Goal: Task Accomplishment & Management: Use online tool/utility

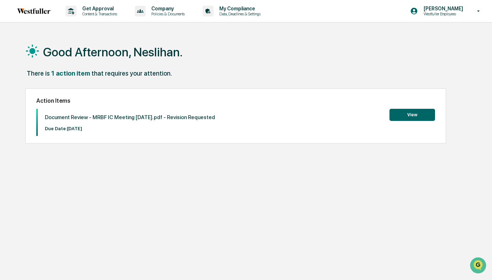
click at [408, 116] on button "View" at bounding box center [413, 115] width 46 height 12
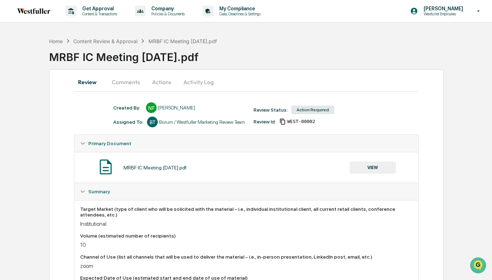
click at [158, 82] on button "Actions" at bounding box center [162, 81] width 32 height 17
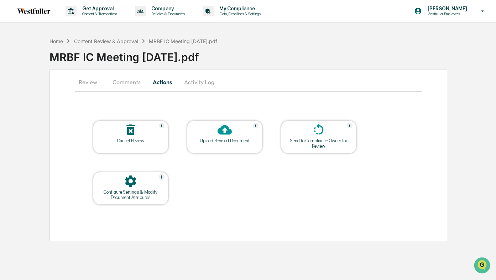
click at [225, 137] on div at bounding box center [224, 130] width 71 height 15
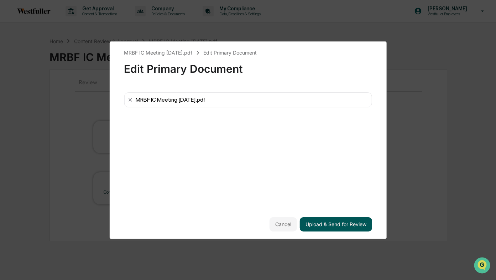
click at [339, 223] on button "Upload & Send for Review" at bounding box center [336, 224] width 72 height 14
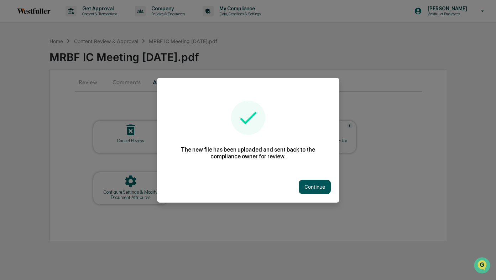
click at [315, 188] on button "Continue" at bounding box center [315, 187] width 32 height 14
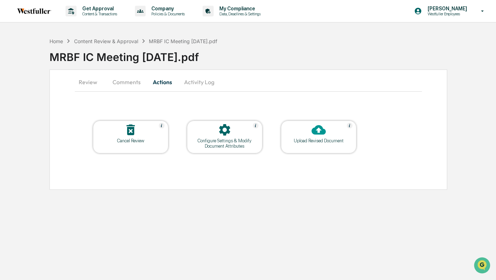
click at [132, 80] on button "Comments" at bounding box center [127, 81] width 40 height 17
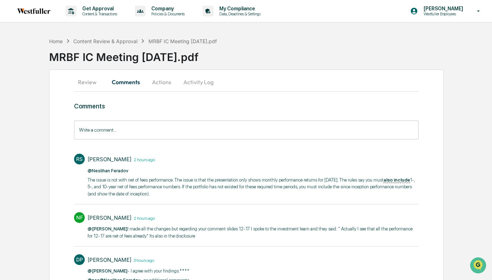
click at [152, 132] on input "Write a comment..." at bounding box center [246, 129] width 344 height 19
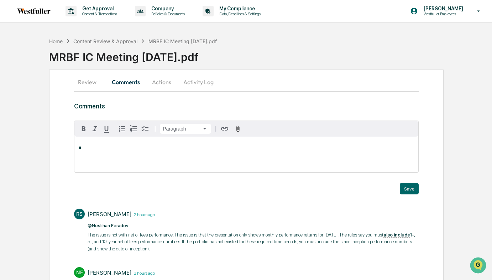
click at [115, 147] on p "*" at bounding box center [246, 147] width 335 height 5
click at [409, 191] on button "Save" at bounding box center [409, 188] width 19 height 11
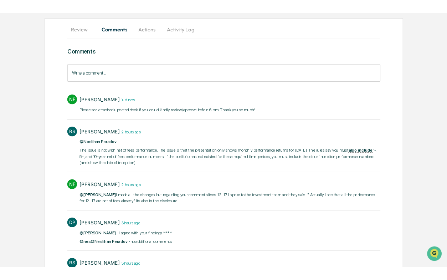
scroll to position [66, 0]
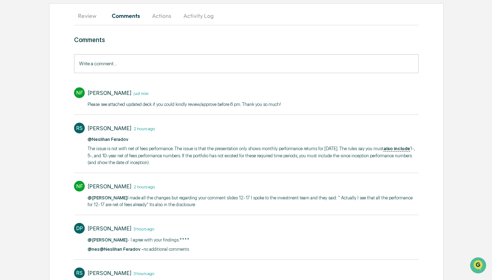
click at [237, 163] on p "The issue is not with net of fees performance. The issue is that the presentati…" at bounding box center [253, 155] width 331 height 21
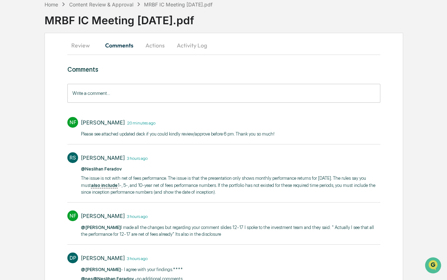
scroll to position [0, 0]
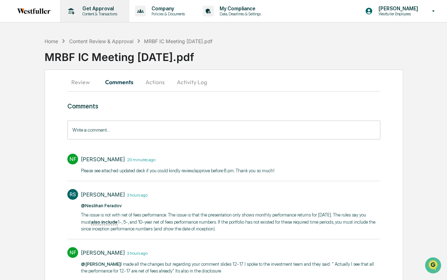
click at [107, 8] on p "Get Approval" at bounding box center [99, 9] width 44 height 6
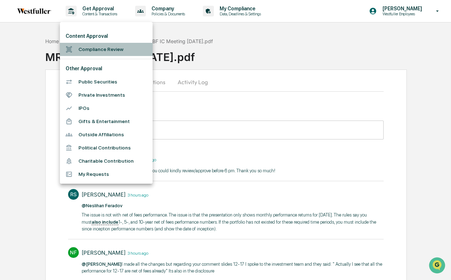
click at [102, 45] on li "Compliance Review" at bounding box center [106, 49] width 93 height 13
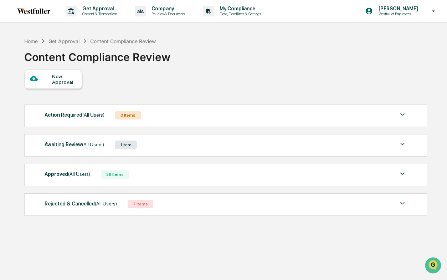
click at [72, 81] on div "New Approval" at bounding box center [64, 78] width 24 height 11
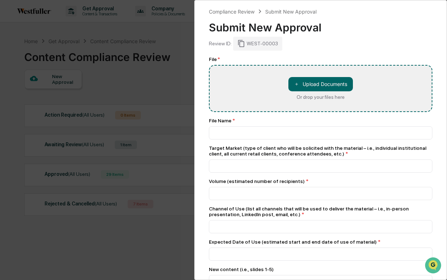
type input "**********"
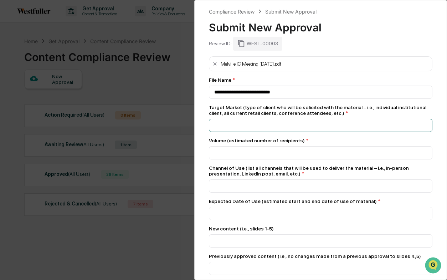
click at [252, 125] on input at bounding box center [320, 125] width 223 height 13
type input "**********"
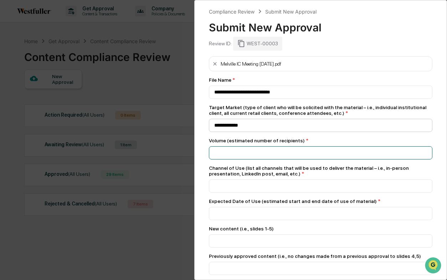
type input "*"
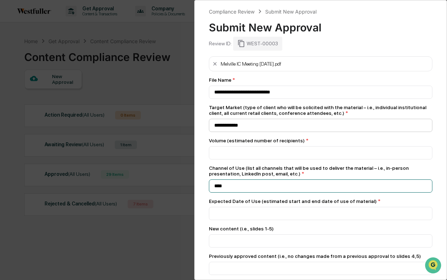
type input "****"
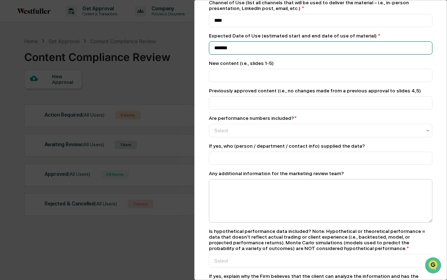
scroll to position [169, 0]
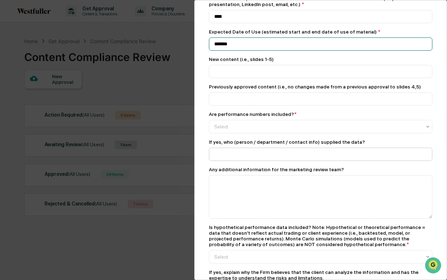
type input "*******"
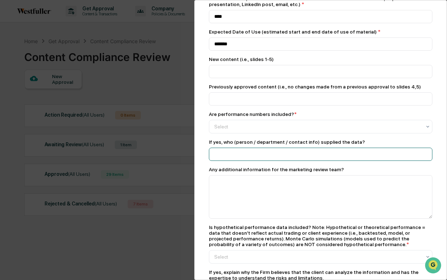
click at [241, 156] on input at bounding box center [320, 153] width 223 height 13
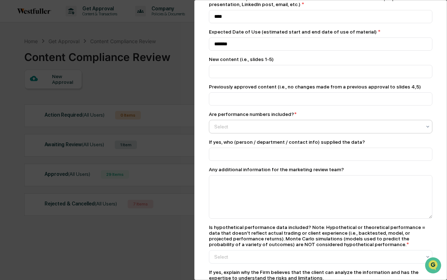
click at [243, 130] on div at bounding box center [317, 126] width 207 height 7
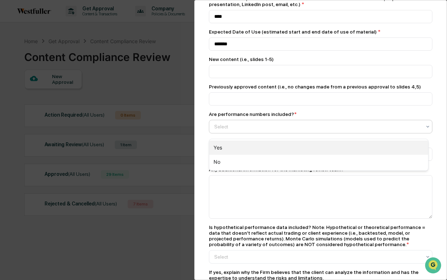
click at [239, 147] on div "Yes" at bounding box center [318, 147] width 219 height 14
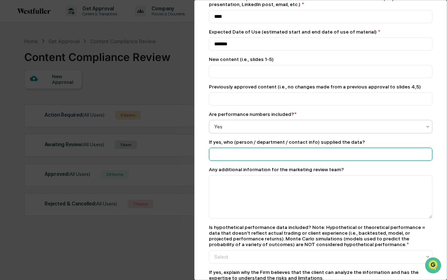
click at [237, 155] on input at bounding box center [320, 153] width 223 height 13
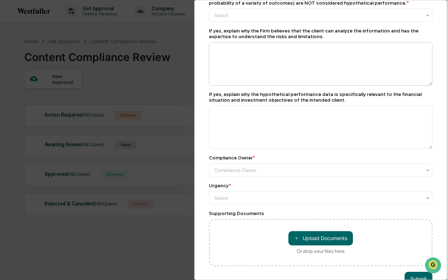
scroll to position [344, 0]
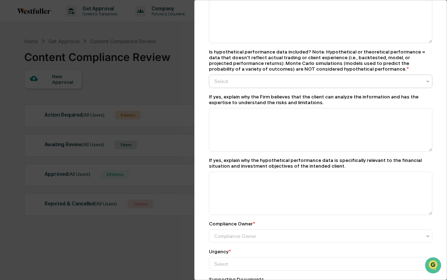
type input "*****"
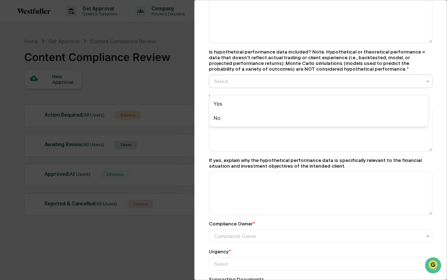
click at [287, 83] on div at bounding box center [317, 81] width 207 height 7
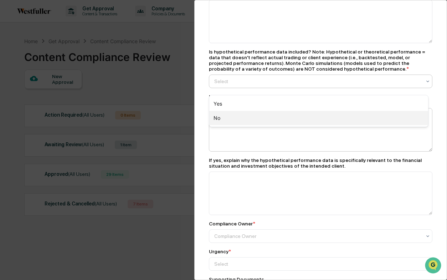
click at [259, 116] on div "No" at bounding box center [318, 118] width 219 height 14
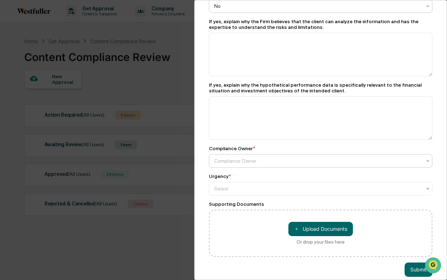
scroll to position [420, 0]
click at [264, 164] on div at bounding box center [317, 160] width 207 height 7
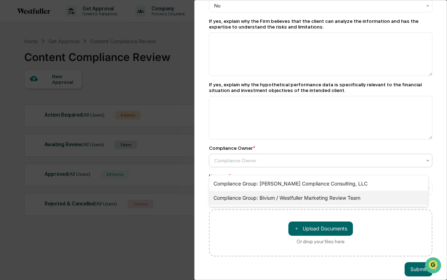
click at [265, 193] on div "Compliance Group: Bivium / Westfuller Marketing Review Team" at bounding box center [318, 198] width 219 height 14
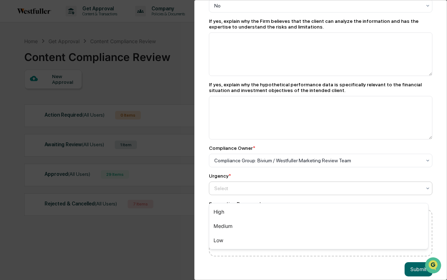
click at [259, 192] on div at bounding box center [317, 188] width 207 height 7
click at [257, 208] on div "High" at bounding box center [318, 211] width 219 height 14
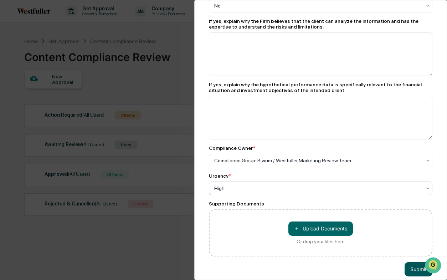
click at [413, 268] on button "Submit" at bounding box center [418, 269] width 28 height 14
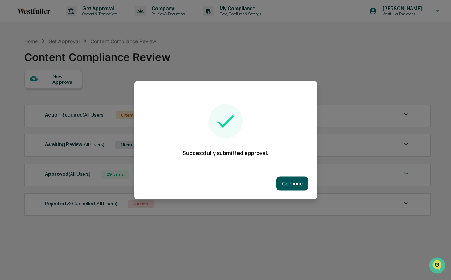
click at [288, 183] on button "Continue" at bounding box center [292, 183] width 32 height 14
